Goal: Information Seeking & Learning: Find specific fact

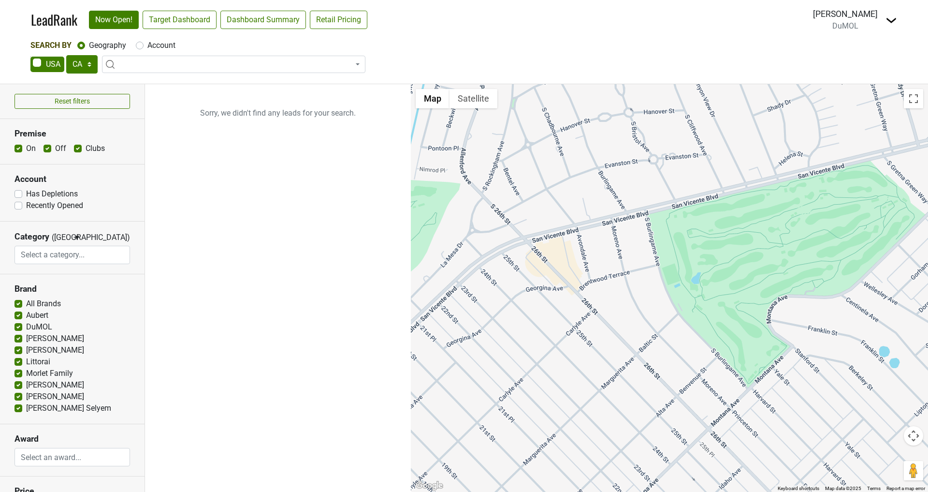
select select "CA"
select select
click at [147, 44] on label "Account" at bounding box center [161, 46] width 28 height 12
click at [143, 44] on input "Account" at bounding box center [140, 45] width 8 height 10
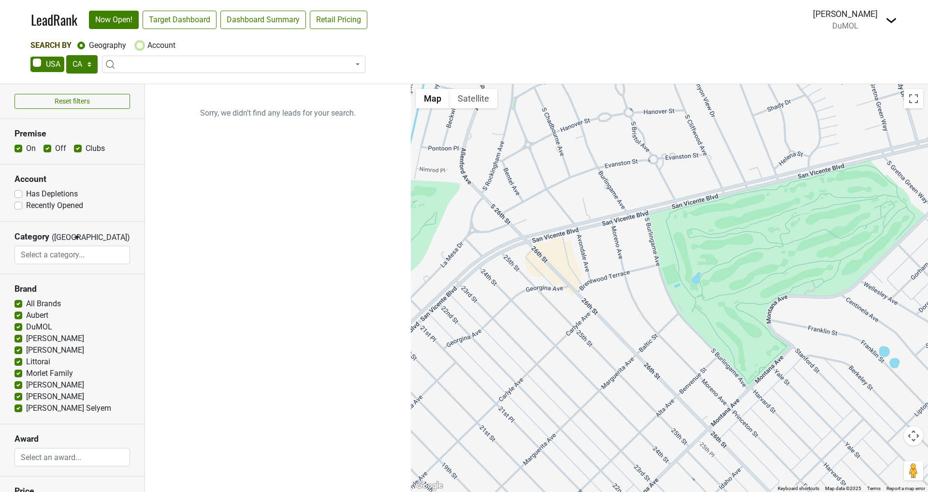
radio input "true"
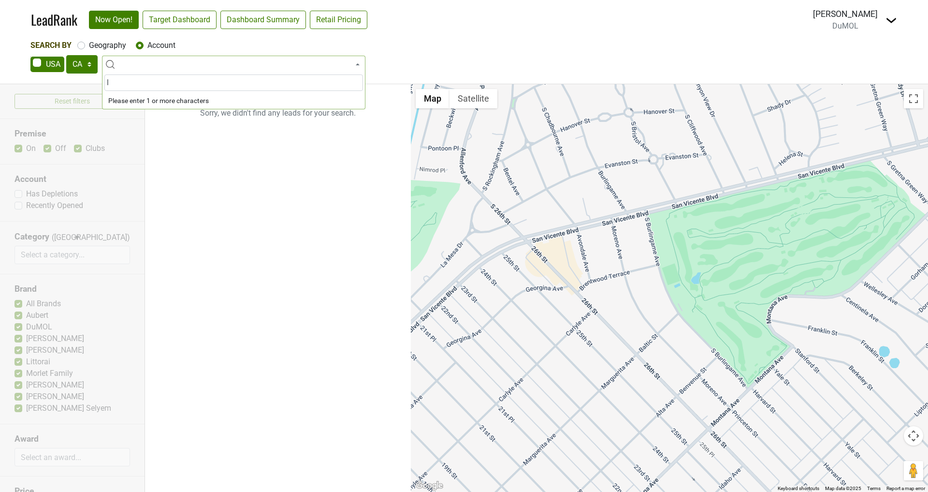
type input "l"
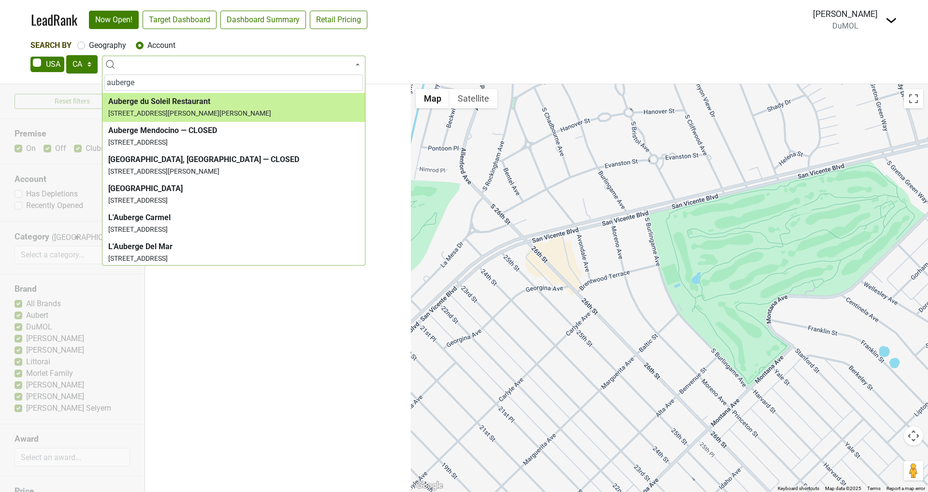
type input "auberge"
select select "59814"
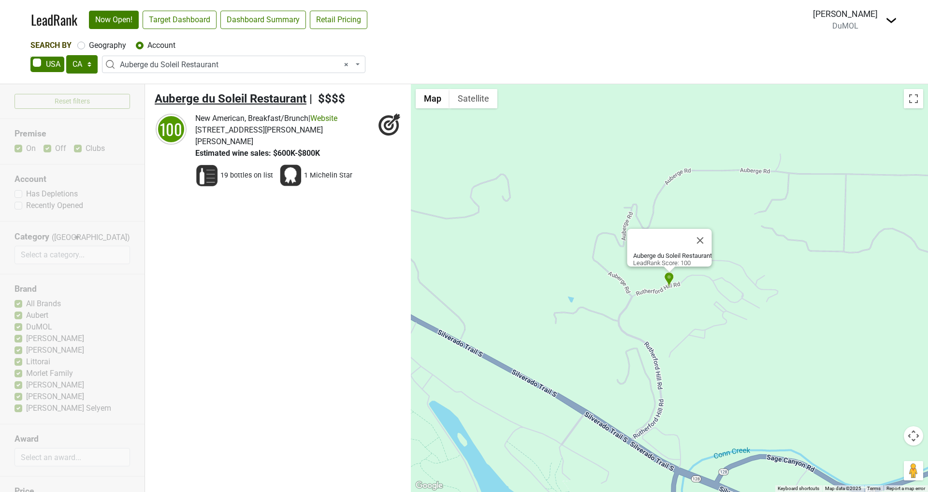
click at [204, 95] on span "Auberge du Soleil Restaurant" at bounding box center [231, 99] width 152 height 14
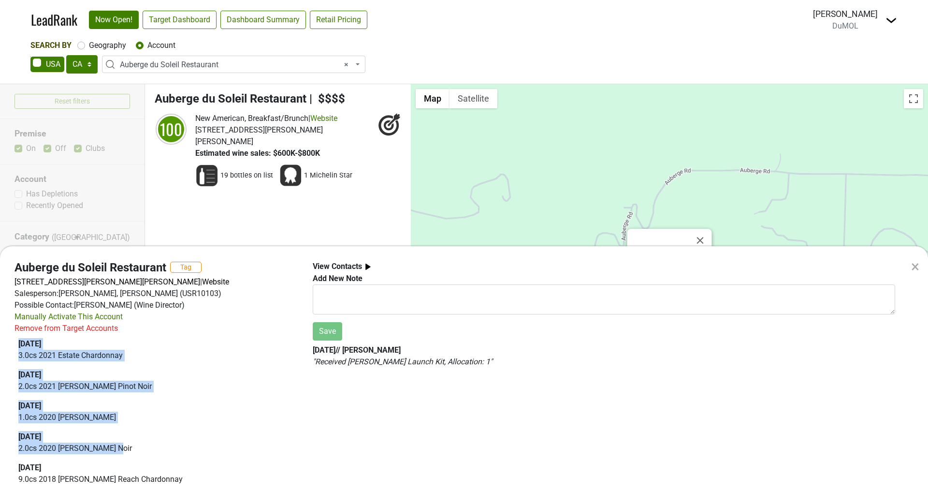
drag, startPoint x: 121, startPoint y: 445, endPoint x: 11, endPoint y: 340, distance: 152.5
click at [11, 340] on div "Auberge du Soleil Restaurant Tag [STREET_ADDRESS][PERSON_NAME][PERSON_NAME] | W…" at bounding box center [156, 376] width 298 height 231
copy div "[DATE] 3.0 cs 2021 Estate Chardonnay [DATE] 2.0 cs 2021 [PERSON_NAME] Pinot Noi…"
